Goal: Task Accomplishment & Management: Use online tool/utility

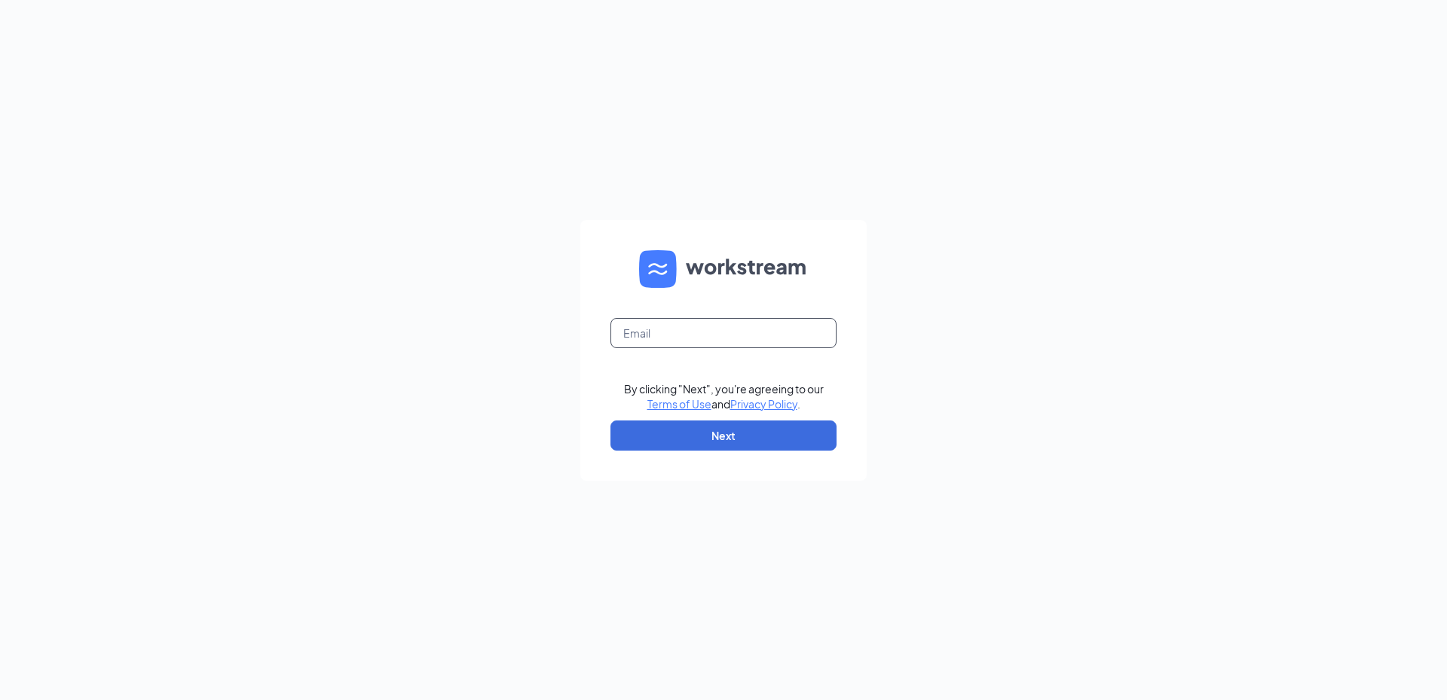
click at [692, 336] on input "text" at bounding box center [724, 333] width 226 height 30
type input "[EMAIL_ADDRESS][DOMAIN_NAME]"
click at [703, 433] on button "Next" at bounding box center [724, 436] width 226 height 30
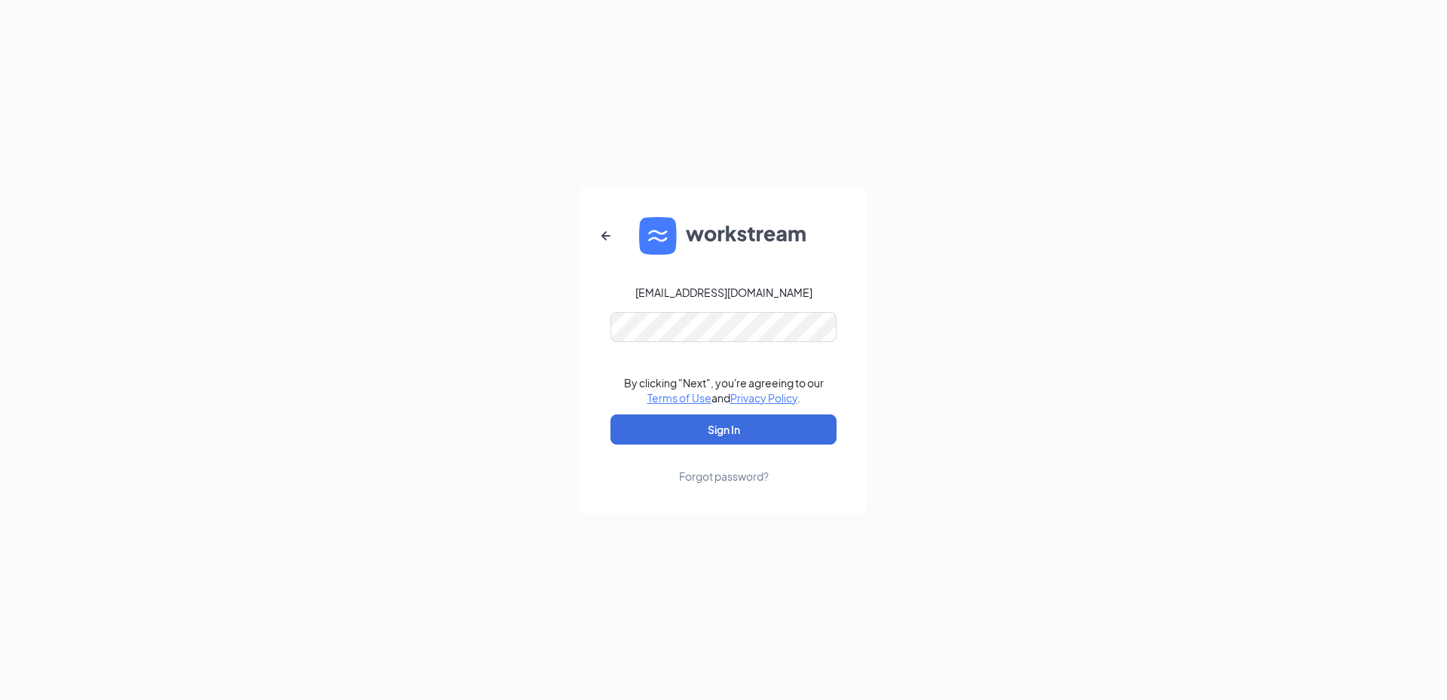
drag, startPoint x: 695, startPoint y: 415, endPoint x: 1050, endPoint y: 434, distance: 355.6
click at [1050, 434] on div "[EMAIL_ADDRESS][DOMAIN_NAME] By clicking "Next", you're agreeing to our Terms o…" at bounding box center [723, 350] width 1447 height 700
click at [738, 425] on button "Sign In" at bounding box center [724, 430] width 226 height 30
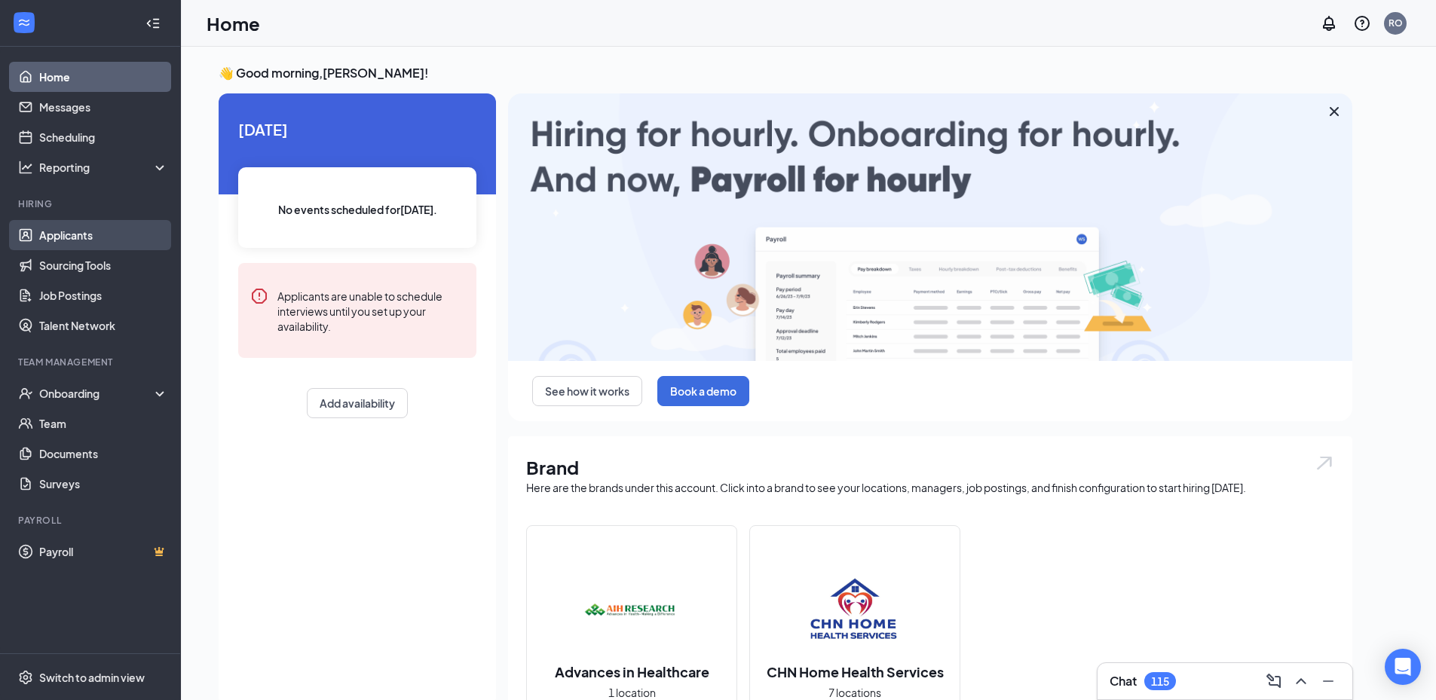
click at [87, 241] on link "Applicants" at bounding box center [103, 235] width 129 height 30
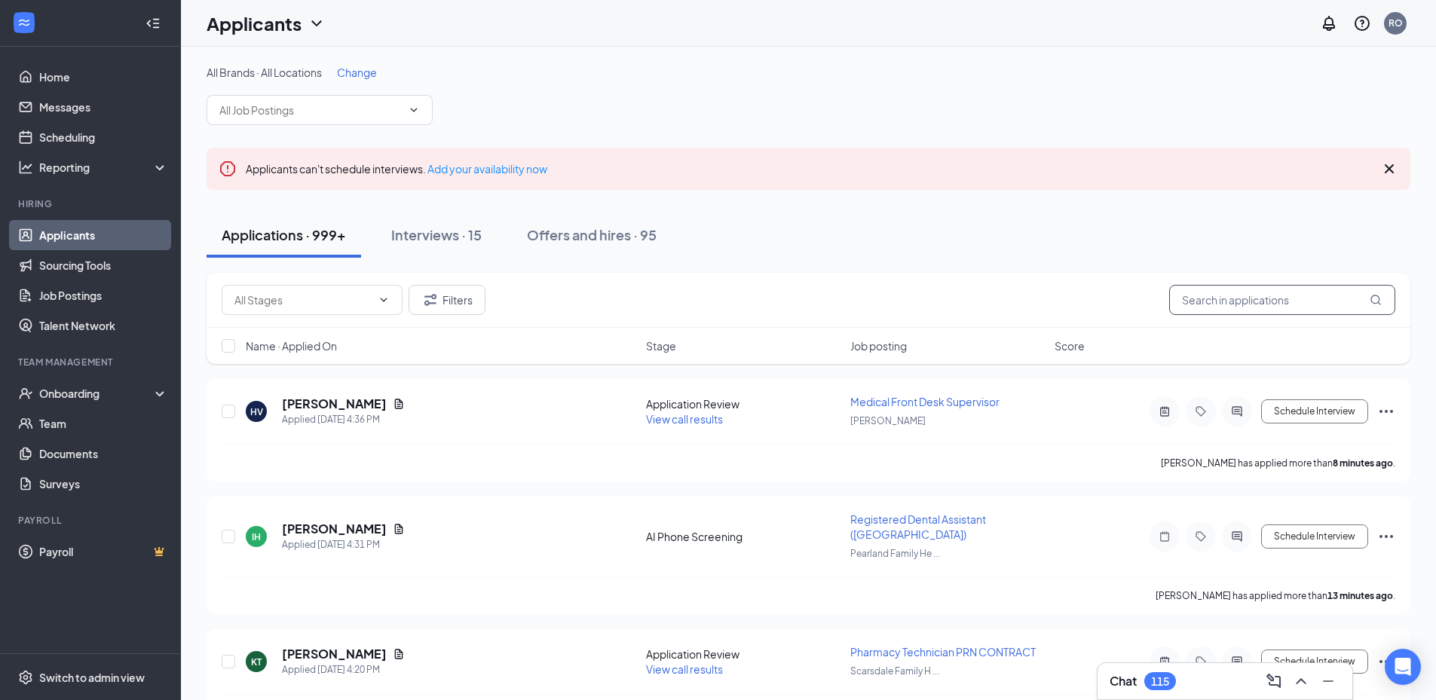
click at [1232, 304] on input "text" at bounding box center [1282, 300] width 226 height 30
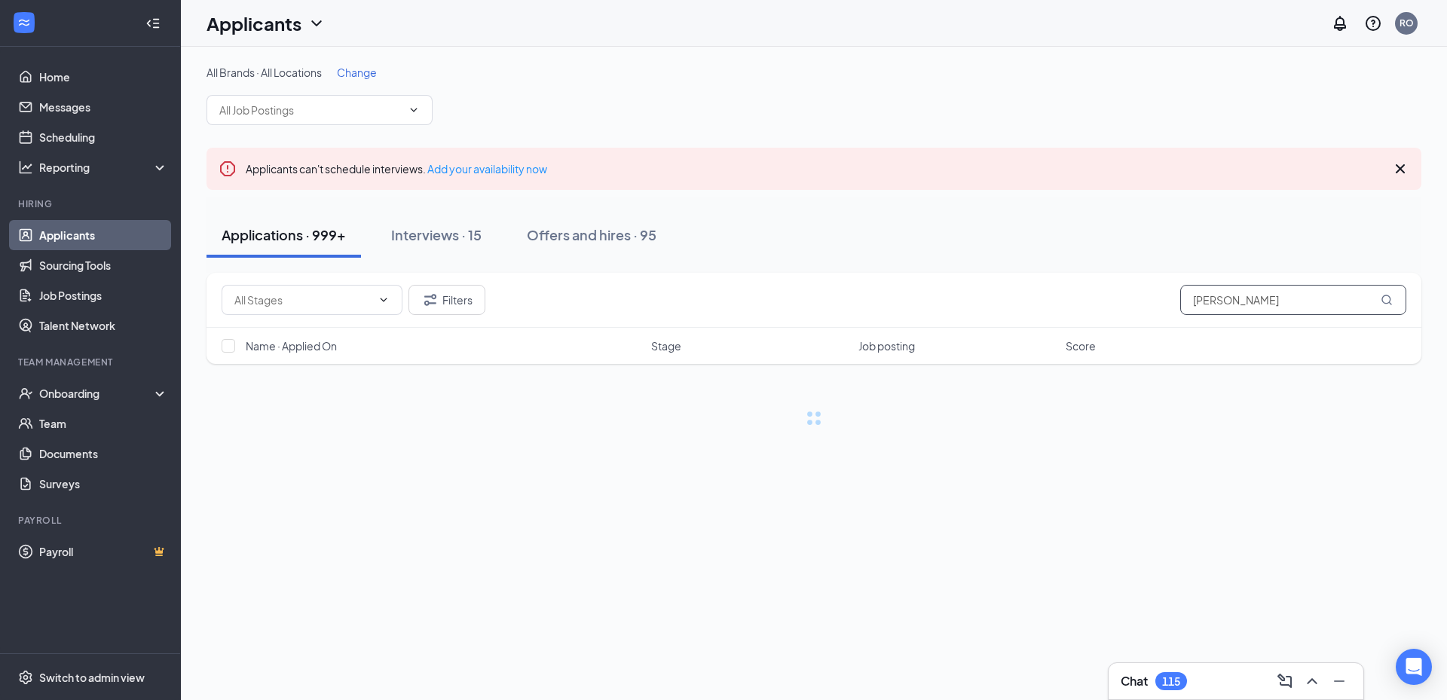
type input "maribel"
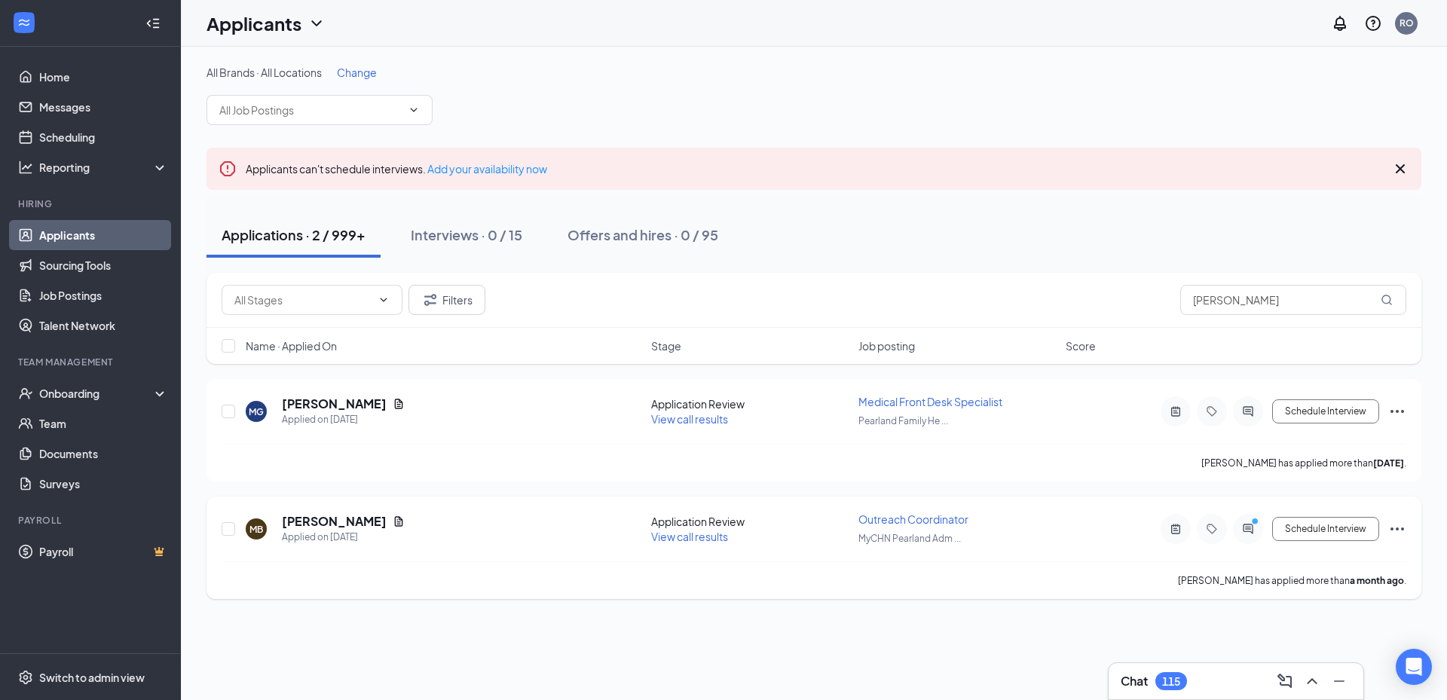
click at [343, 521] on h5 "Maribel Beasley" at bounding box center [334, 521] width 105 height 17
